Goal: Task Accomplishment & Management: Manage account settings

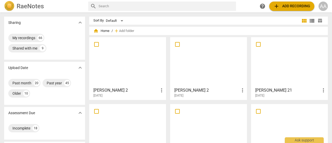
click at [282, 5] on span "add Add recording" at bounding box center [291, 6] width 37 height 6
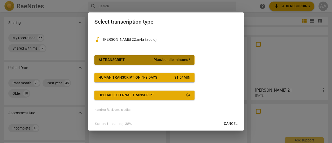
click at [136, 61] on span "AI Transcript Plan/bundle minutes *" at bounding box center [144, 59] width 92 height 5
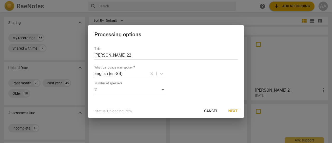
click at [234, 112] on span "Next" at bounding box center [232, 110] width 9 height 5
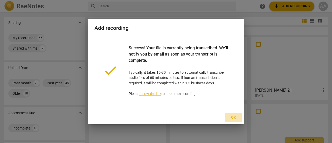
click at [234, 117] on span "Ok" at bounding box center [233, 117] width 8 height 5
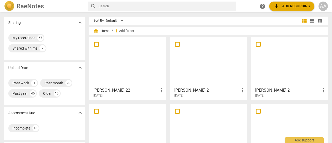
click at [132, 63] on div at bounding box center [127, 62] width 73 height 46
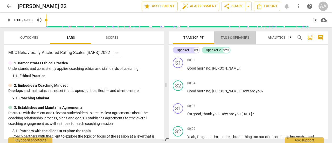
click at [238, 41] on span "Tags & Speakers" at bounding box center [234, 37] width 41 height 7
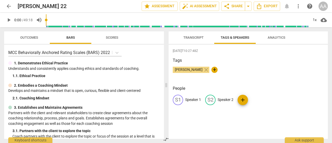
click at [198, 97] on p "Speaker 1" at bounding box center [193, 99] width 16 height 5
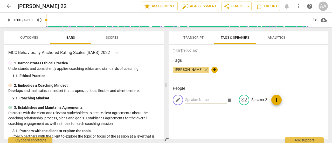
click at [201, 98] on input "text" at bounding box center [205, 100] width 41 height 8
type input "Coach"
click at [263, 100] on p "Speaker 2" at bounding box center [259, 99] width 16 height 5
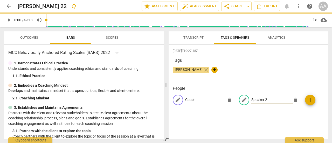
click at [263, 100] on input "Speaker 2" at bounding box center [271, 100] width 41 height 8
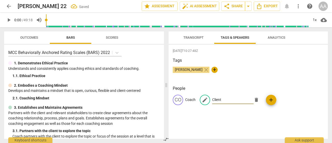
type input "Client"
click at [256, 120] on div "[DATE]T10:27:48Z Tags [PERSON_NAME] close + People CO Coach edit Client delete …" at bounding box center [247, 92] width 159 height 94
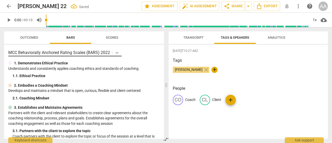
click at [117, 53] on icon at bounding box center [116, 53] width 3 height 2
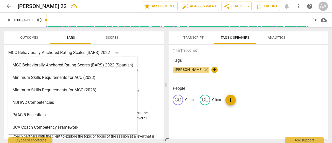
scroll to position [149, 0]
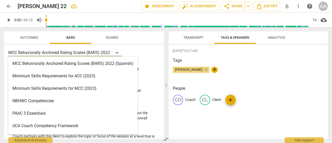
click at [83, 87] on div "Minimum Skills Requirements for MCC (2023)" at bounding box center [72, 88] width 129 height 12
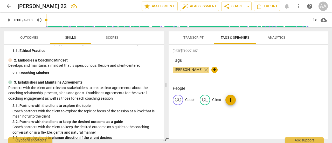
scroll to position [0, 0]
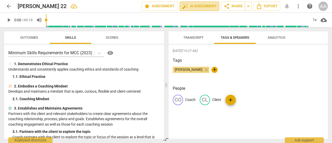
click at [205, 5] on span "auto_fix_high AI Assessment" at bounding box center [199, 6] width 35 height 6
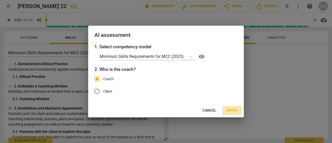
click at [233, 110] on span "Apply" at bounding box center [231, 110] width 11 height 5
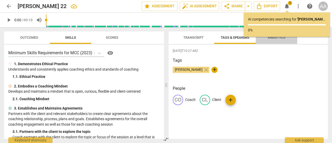
click at [275, 37] on span "Analytics" at bounding box center [276, 37] width 18 height 4
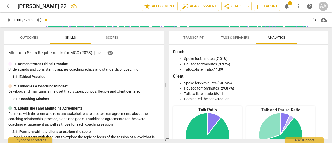
click at [287, 5] on span "notifications" at bounding box center [286, 6] width 6 height 6
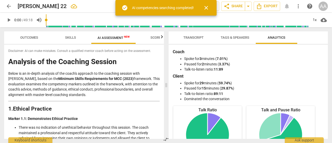
click at [122, 37] on span "AI Assessment New" at bounding box center [113, 38] width 32 height 4
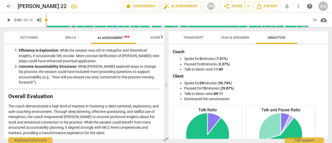
scroll to position [1057, 0]
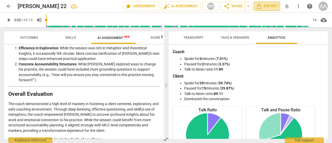
click at [270, 8] on span "Export" at bounding box center [267, 6] width 22 height 6
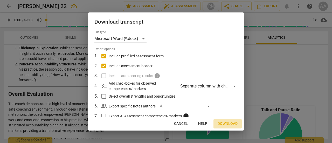
click at [223, 124] on span "Download" at bounding box center [227, 123] width 20 height 5
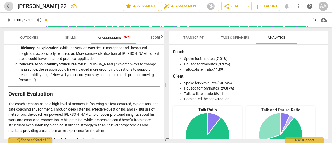
click at [6, 8] on span "arrow_back" at bounding box center [9, 6] width 6 height 6
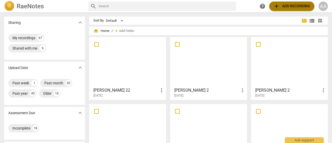
click at [296, 8] on span "add Add recording" at bounding box center [291, 6] width 37 height 6
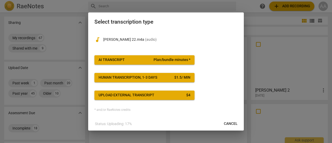
click at [129, 62] on button "AI Transcript Plan/bundle minutes *" at bounding box center [144, 59] width 100 height 9
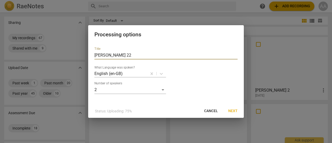
click at [115, 55] on input "[PERSON_NAME] 22" at bounding box center [165, 55] width 143 height 8
type input "[PERSON_NAME] 22-1"
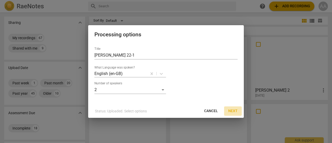
click at [235, 110] on span "Next" at bounding box center [232, 110] width 9 height 5
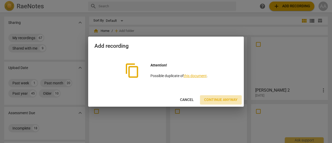
click at [221, 101] on span "Continue anyway" at bounding box center [220, 99] width 33 height 5
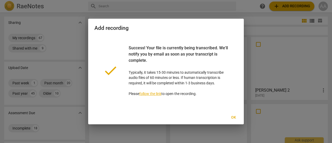
click at [234, 117] on span "Ok" at bounding box center [233, 117] width 8 height 5
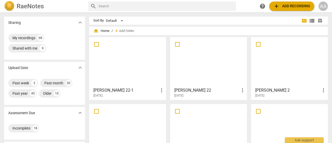
click at [222, 59] on div at bounding box center [208, 62] width 73 height 46
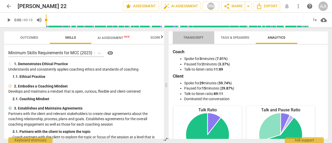
click at [197, 38] on span "Transcript" at bounding box center [193, 37] width 20 height 4
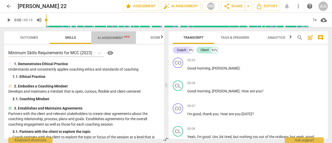
click at [116, 39] on span "AI Assessment New" at bounding box center [113, 38] width 32 height 4
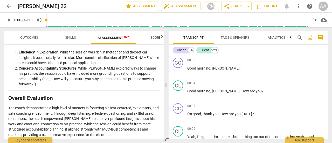
scroll to position [1057, 0]
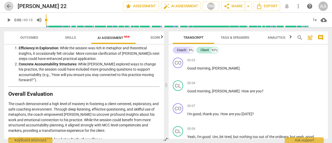
click at [10, 4] on span "arrow_back" at bounding box center [9, 6] width 6 height 6
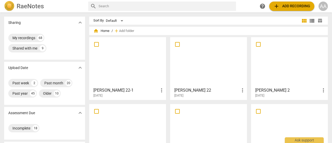
click at [119, 82] on div at bounding box center [127, 62] width 73 height 46
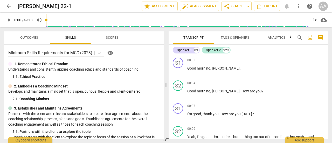
click at [8, 9] on span "arrow_back" at bounding box center [9, 6] width 6 height 6
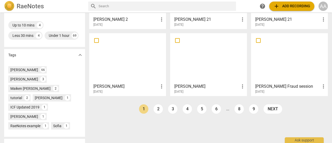
scroll to position [138, 0]
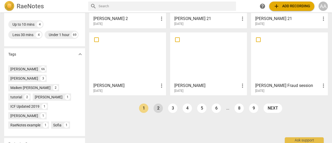
click at [156, 110] on link "2" at bounding box center [157, 107] width 9 height 9
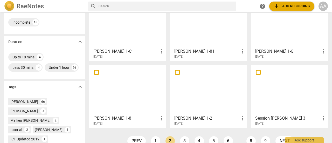
scroll to position [134, 0]
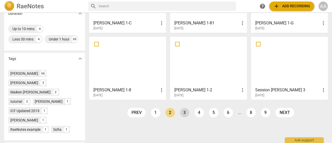
click at [183, 111] on link "3" at bounding box center [184, 112] width 9 height 9
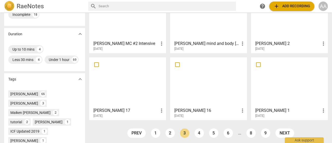
scroll to position [114, 0]
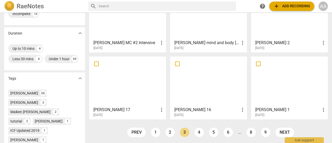
click at [127, 75] on div at bounding box center [127, 81] width 73 height 46
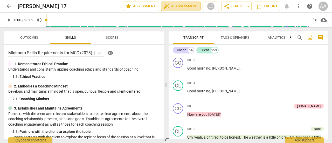
click at [187, 7] on span "auto_fix_high AI Assessment" at bounding box center [180, 6] width 35 height 6
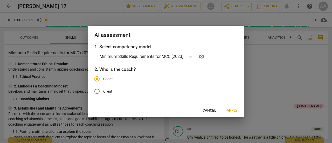
click at [233, 111] on span "Apply" at bounding box center [231, 110] width 11 height 5
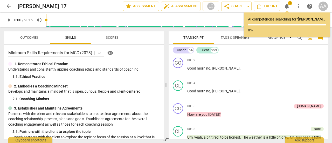
click at [9, 6] on span "arrow_back" at bounding box center [9, 6] width 6 height 6
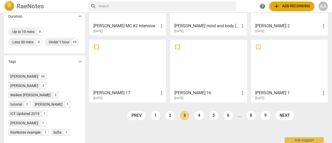
scroll to position [152, 0]
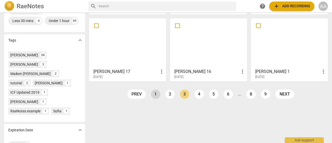
click at [155, 96] on link "1" at bounding box center [155, 93] width 9 height 9
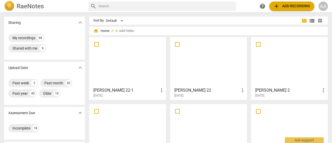
click at [129, 61] on div at bounding box center [127, 62] width 73 height 46
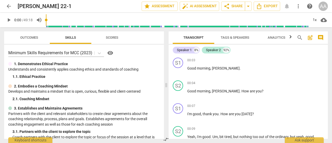
click at [236, 38] on span "Tags & Speakers" at bounding box center [234, 37] width 29 height 4
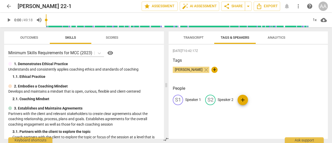
click at [200, 98] on p "Speaker 1" at bounding box center [193, 99] width 16 height 5
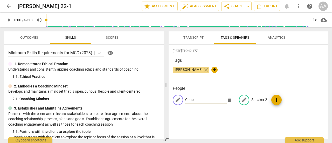
type input "Coach"
click at [257, 97] on p "Speaker 2" at bounding box center [259, 99] width 16 height 5
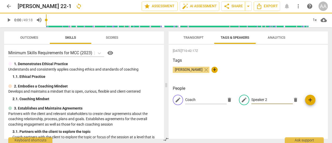
type input "V"
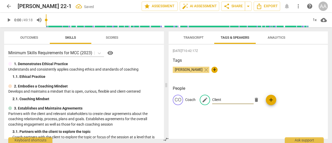
type input "Client"
click at [244, 113] on div "[DATE]T10:42:17Z Tags [PERSON_NAME] close + People CO Coach edit Client delete …" at bounding box center [247, 92] width 159 height 94
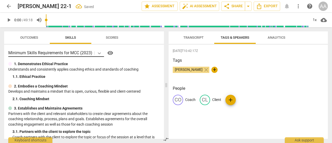
click at [100, 54] on icon at bounding box center [99, 53] width 5 height 5
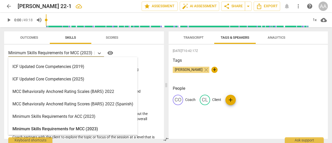
scroll to position [110, 0]
click at [99, 91] on div "MCC Behaviorally Anchored Rating Scales (BARS) 2022" at bounding box center [72, 91] width 129 height 12
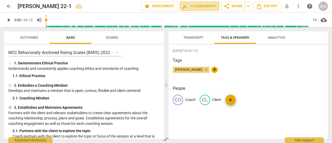
click at [197, 7] on span "auto_fix_high AI Assessment" at bounding box center [199, 6] width 35 height 6
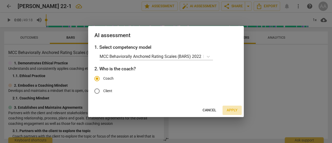
click at [231, 110] on span "Apply" at bounding box center [231, 110] width 11 height 5
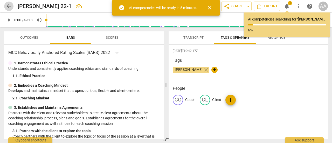
click at [8, 5] on span "arrow_back" at bounding box center [9, 6] width 6 height 6
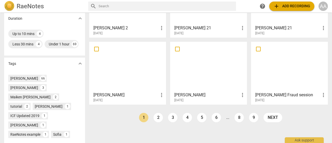
scroll to position [135, 0]
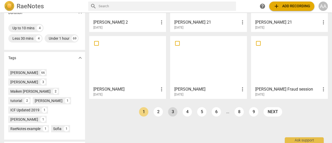
click at [173, 112] on link "3" at bounding box center [172, 111] width 9 height 9
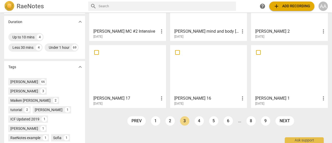
scroll to position [127, 0]
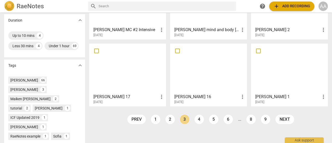
click at [141, 81] on div at bounding box center [127, 68] width 73 height 46
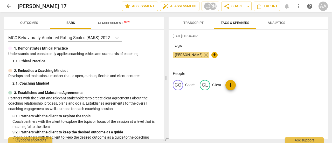
click at [119, 20] on span "AI Assessment New" at bounding box center [113, 23] width 45 height 8
click at [118, 24] on span "AI Assessment New" at bounding box center [113, 23] width 32 height 4
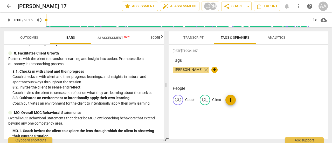
scroll to position [434, 0]
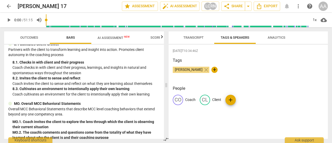
click at [120, 39] on span "AI Assessment New" at bounding box center [113, 38] width 32 height 4
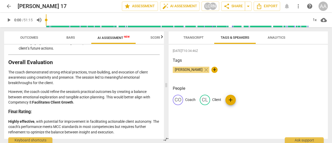
scroll to position [1172, 0]
click at [9, 7] on span "arrow_back" at bounding box center [9, 6] width 6 height 6
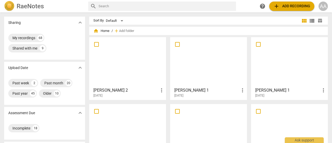
click at [137, 79] on div at bounding box center [127, 62] width 73 height 46
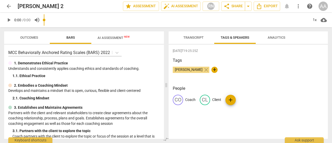
click at [195, 37] on span "Transcript" at bounding box center [193, 37] width 20 height 4
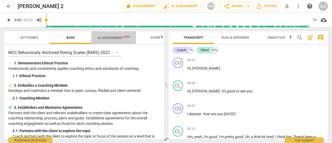
click at [117, 39] on span "AI Assessment New" at bounding box center [113, 38] width 32 height 4
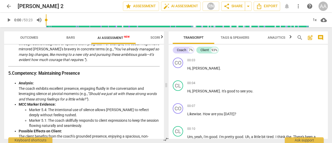
scroll to position [530, 0]
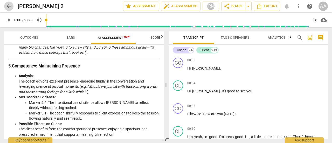
click at [11, 5] on span "arrow_back" at bounding box center [9, 6] width 6 height 6
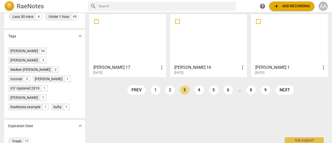
scroll to position [169, 0]
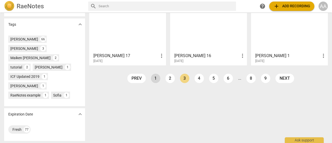
click at [152, 74] on link "1" at bounding box center [155, 78] width 9 height 9
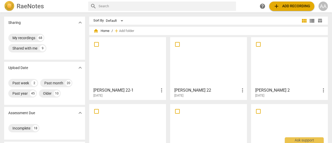
click at [125, 67] on div at bounding box center [127, 62] width 73 height 46
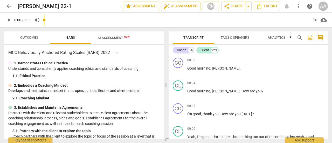
click at [114, 22] on div "arrow_back [PERSON_NAME] 22-1 edit star Assessment auto_fix_high AI Assessment …" at bounding box center [166, 71] width 332 height 143
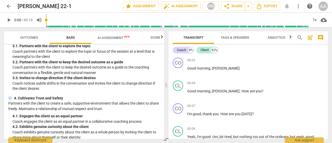
scroll to position [89, 0]
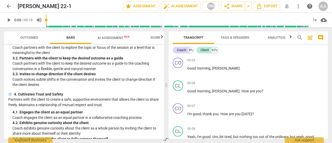
click at [111, 38] on span "AI Assessment New" at bounding box center [113, 38] width 32 height 4
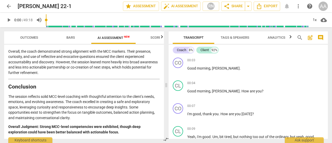
scroll to position [931, 0]
click at [10, 7] on span "arrow_back" at bounding box center [9, 6] width 6 height 6
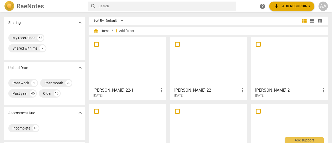
click at [210, 76] on div at bounding box center [208, 62] width 73 height 46
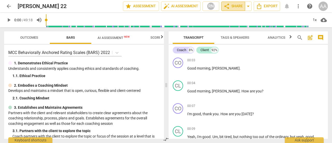
click at [234, 6] on span "share Share" at bounding box center [232, 6] width 19 height 6
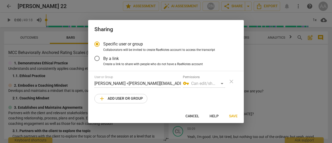
click at [126, 98] on span "add Add user or group" at bounding box center [121, 98] width 44 height 6
radio input "false"
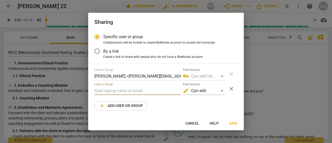
click at [147, 93] on input "text" at bounding box center [137, 91] width 86 height 8
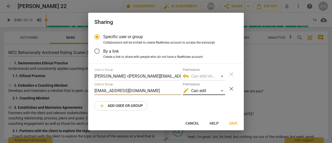
type input "[EMAIL_ADDRESS][DOMAIN_NAME]"
click at [222, 91] on div "edit Can edit" at bounding box center [204, 91] width 42 height 8
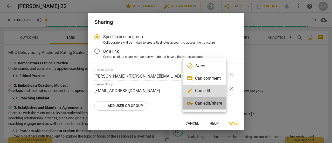
click at [214, 102] on li "vpn_key Can edit/share" at bounding box center [204, 103] width 44 height 12
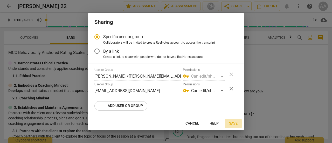
click at [231, 122] on span "Save" at bounding box center [233, 123] width 9 height 5
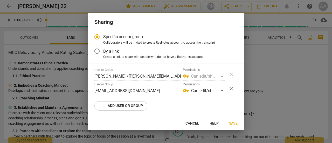
radio input "false"
type input "[PERSON_NAME] <[PERSON_NAME][EMAIL_ADDRESS][DOMAIN_NAME]>"
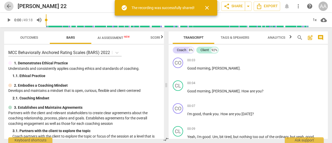
click at [10, 6] on span "arrow_back" at bounding box center [9, 6] width 6 height 6
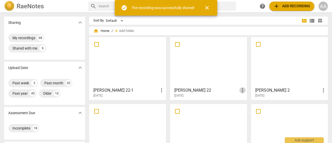
click at [240, 90] on span "more_vert" at bounding box center [242, 90] width 6 height 6
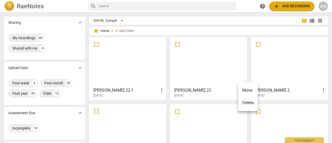
click at [195, 86] on div at bounding box center [166, 71] width 332 height 143
click at [197, 80] on div at bounding box center [208, 62] width 73 height 46
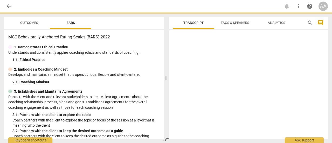
click at [197, 80] on div at bounding box center [247, 85] width 159 height 107
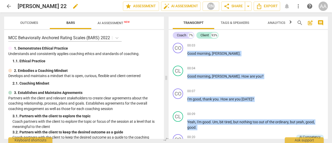
click at [42, 6] on div "[PERSON_NAME] 22 edit" at bounding box center [68, 6] width 101 height 9
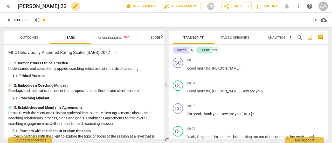
click at [72, 4] on span "edit" at bounding box center [75, 6] width 6 height 6
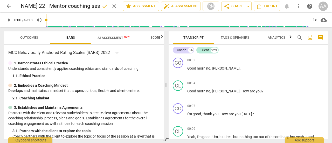
scroll to position [0, 24]
type input "[PERSON_NAME] 22 - Mentor coaching session intense"
click at [104, 7] on span "done" at bounding box center [105, 6] width 6 height 6
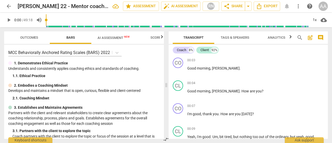
click at [10, 7] on span "arrow_back" at bounding box center [9, 6] width 6 height 6
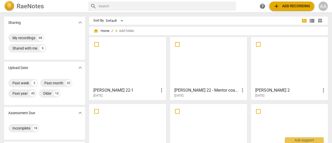
click at [138, 64] on div at bounding box center [127, 62] width 73 height 46
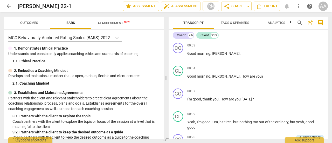
click at [107, 25] on span "AI Assessment New" at bounding box center [113, 23] width 32 height 4
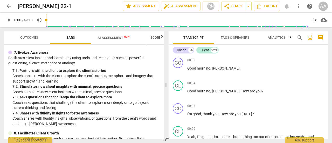
scroll to position [352, 0]
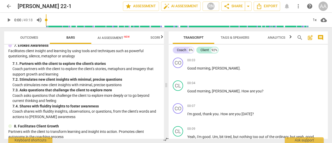
click at [116, 36] on span "AI Assessment New" at bounding box center [113, 38] width 32 height 4
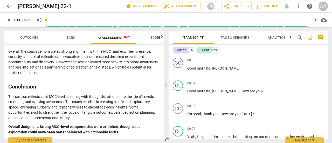
scroll to position [931, 0]
